Goal: Task Accomplishment & Management: Use online tool/utility

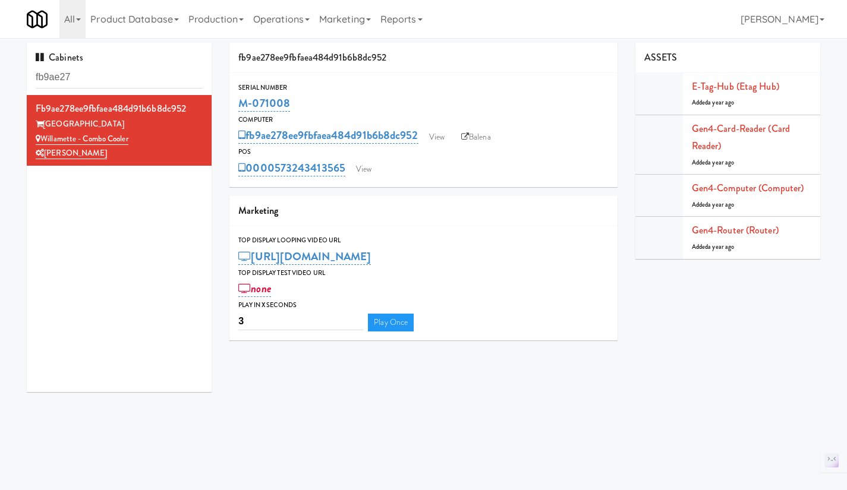
scroll to position [20, 0]
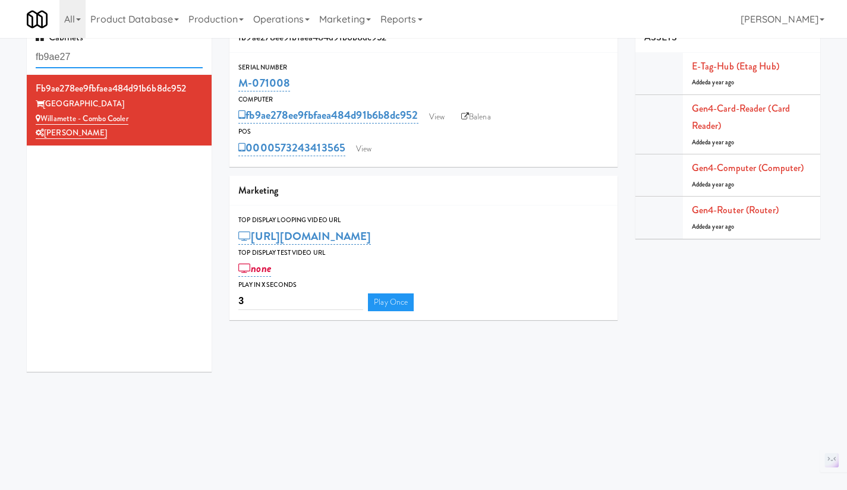
click at [115, 57] on input "fb9ae27" at bounding box center [119, 57] width 167 height 22
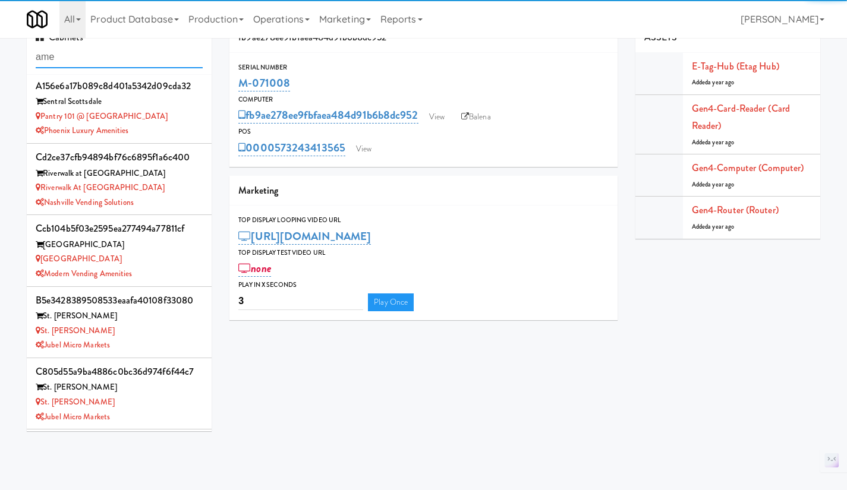
scroll to position [2140, 0]
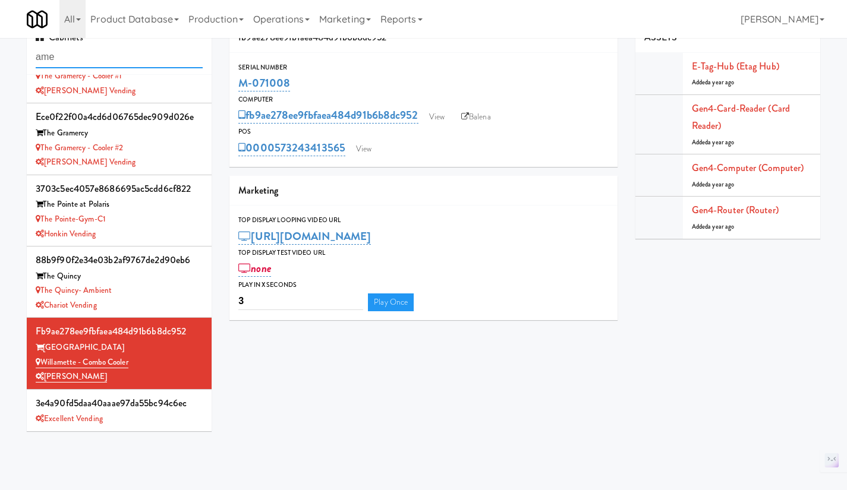
click at [79, 53] on input "ame" at bounding box center [119, 57] width 167 height 22
paste input "M-125577"
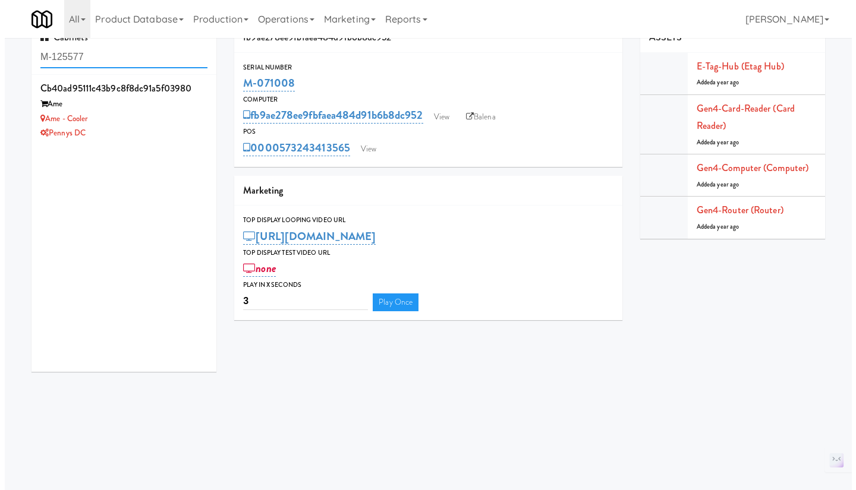
scroll to position [0, 0]
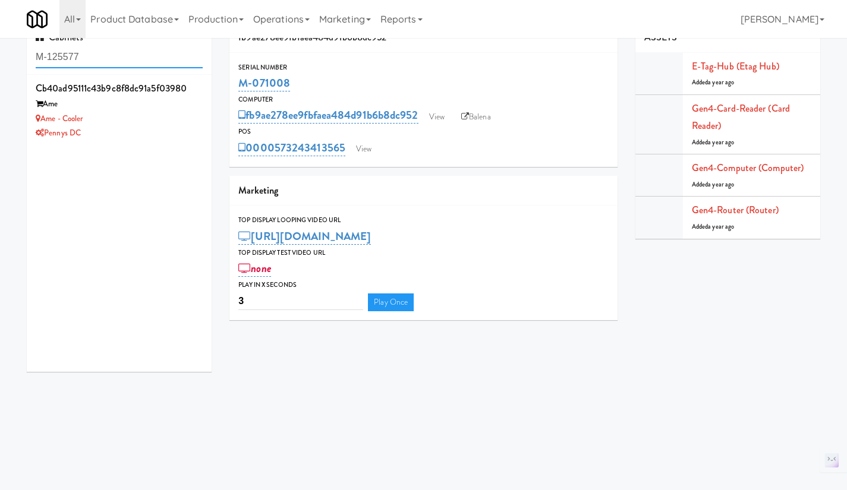
type input "M-125577"
click at [166, 130] on div "Pennys DC" at bounding box center [119, 133] width 167 height 15
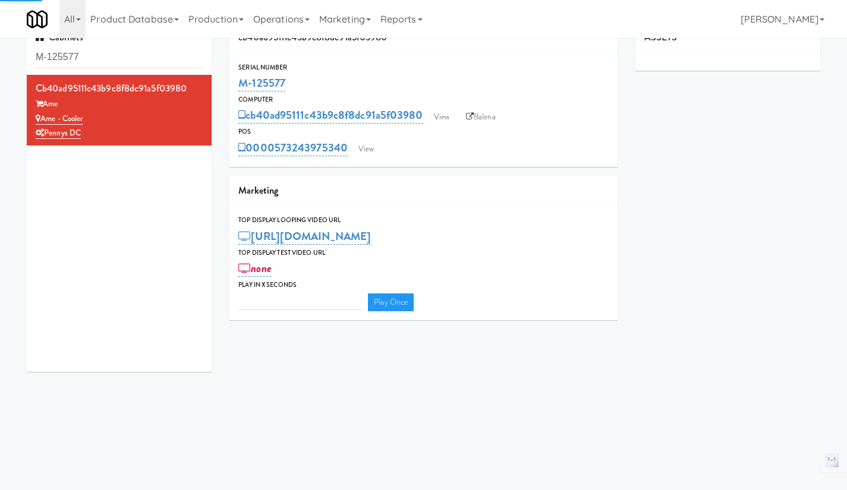
type input "3"
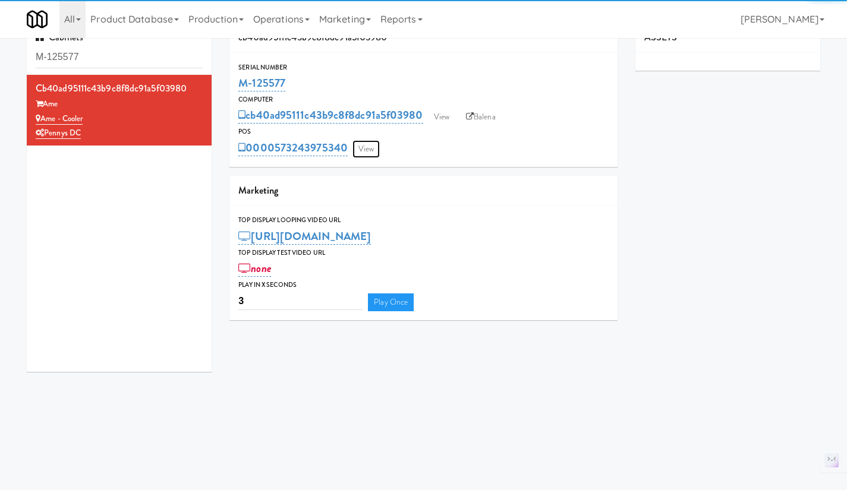
click at [370, 140] on link "View" at bounding box center [365, 149] width 27 height 18
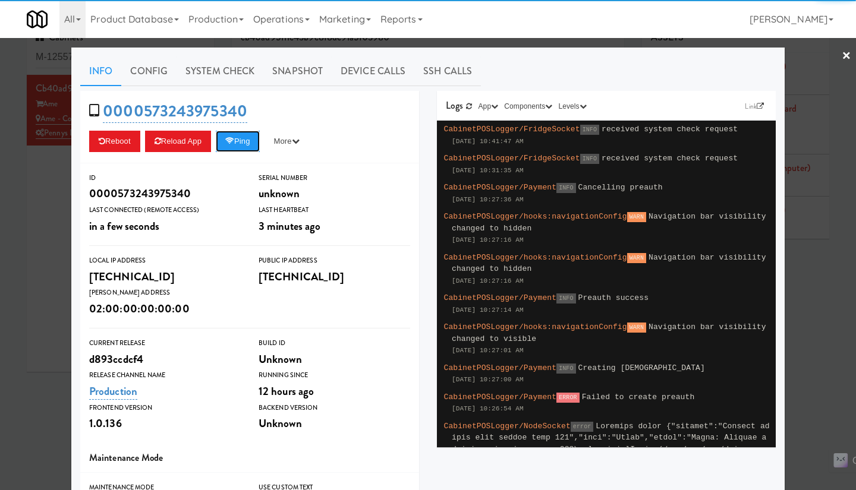
click at [242, 141] on button "Ping" at bounding box center [238, 141] width 44 height 21
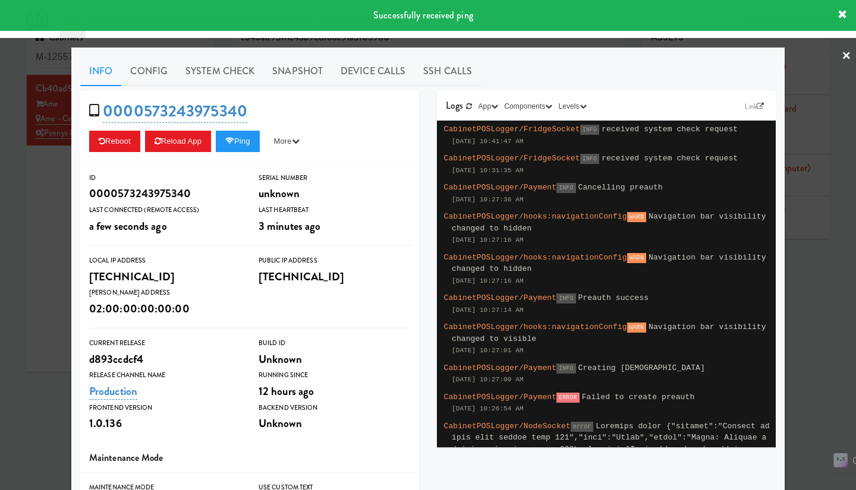
click at [218, 74] on link "System Check" at bounding box center [220, 71] width 87 height 30
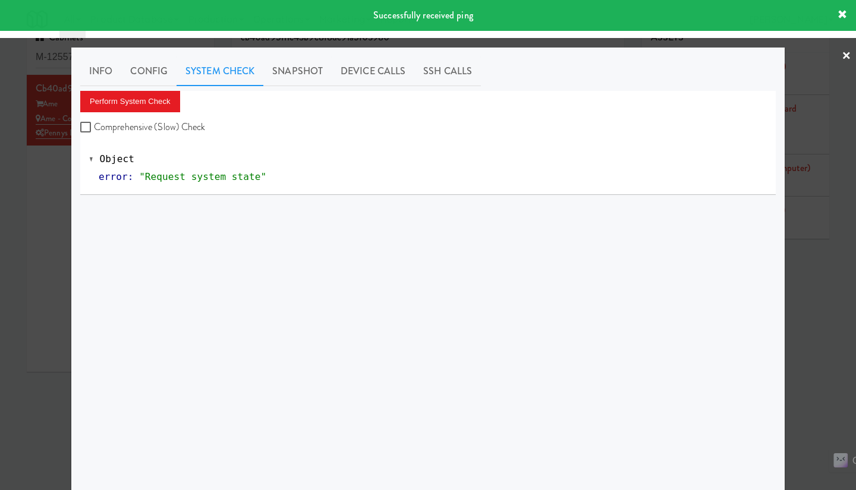
click at [178, 122] on label "Comprehensive (Slow) Check" at bounding box center [142, 127] width 125 height 18
click at [94, 123] on input "Comprehensive (Slow) Check" at bounding box center [87, 128] width 14 height 10
checkbox input "true"
click at [138, 95] on button "Perform System Check" at bounding box center [130, 101] width 100 height 21
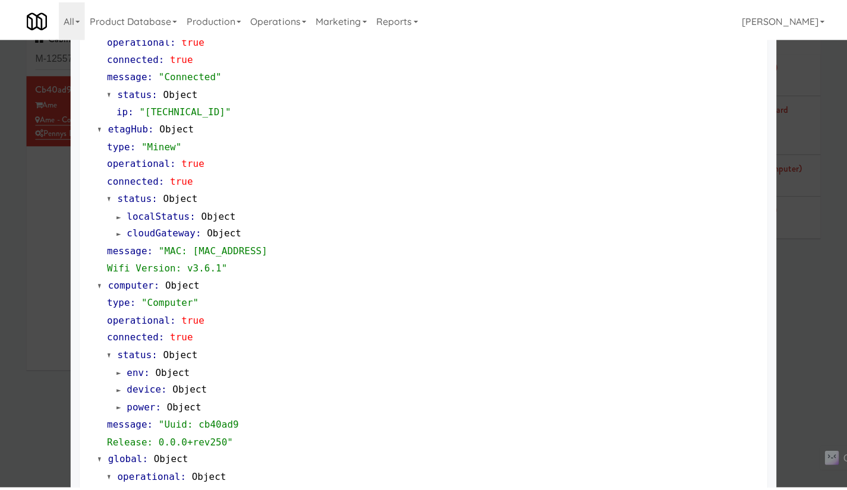
scroll to position [977, 0]
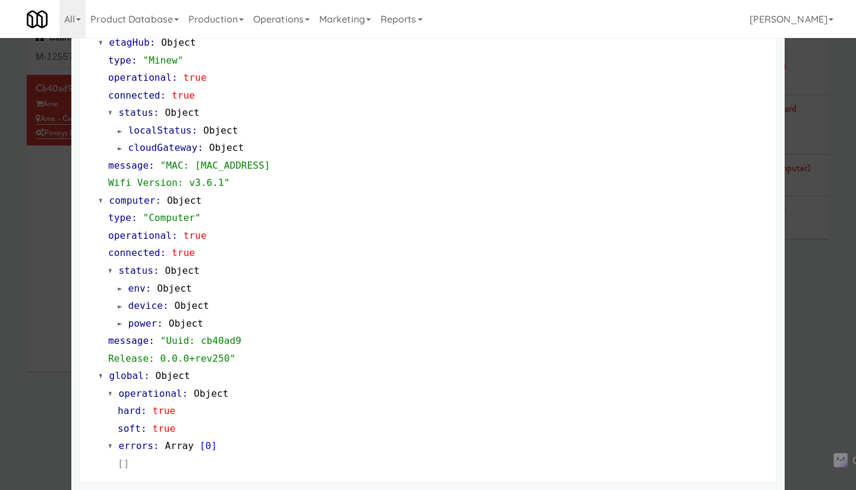
click at [820, 324] on div at bounding box center [428, 245] width 856 height 490
